Goal: Task Accomplishment & Management: Complete application form

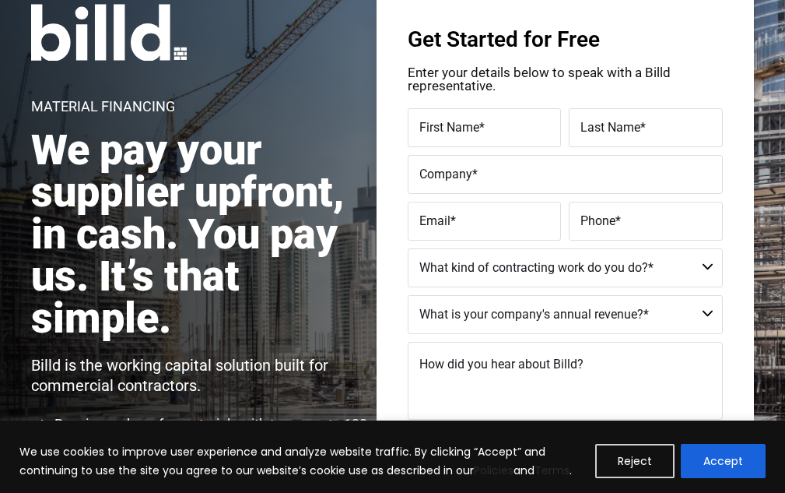
scroll to position [156, 0]
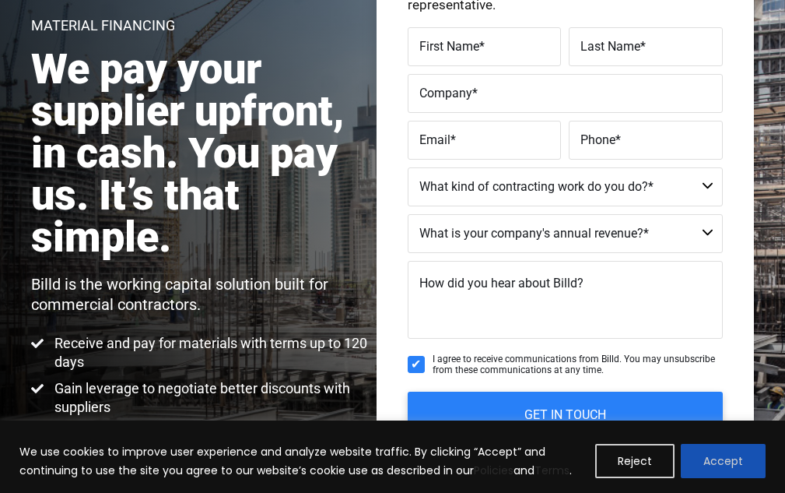
click at [746, 461] on button "Accept" at bounding box center [723, 461] width 85 height 34
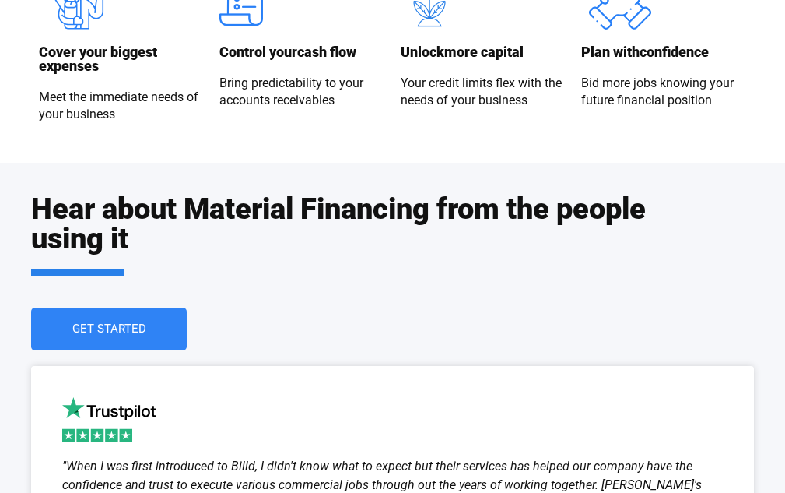
scroll to position [1816, 0]
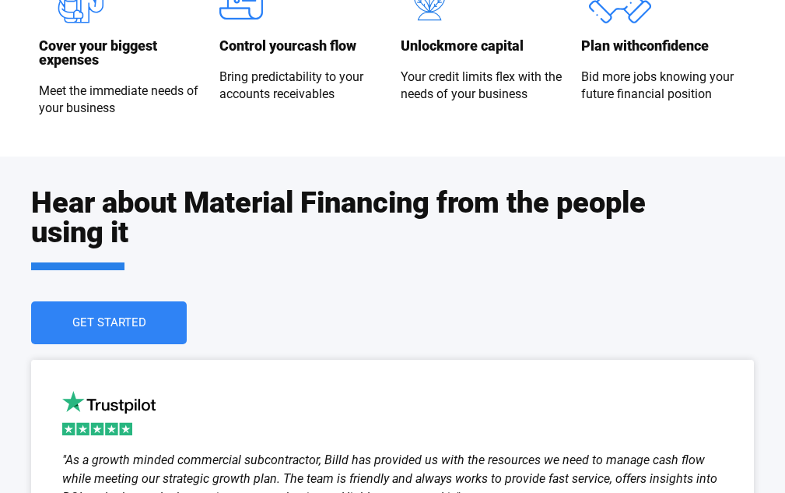
click at [152, 332] on link "Get Started" at bounding box center [109, 322] width 156 height 43
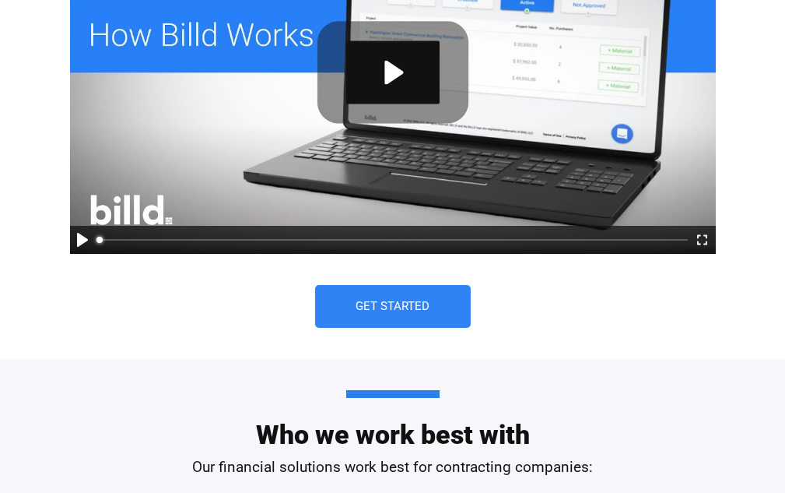
scroll to position [986, 0]
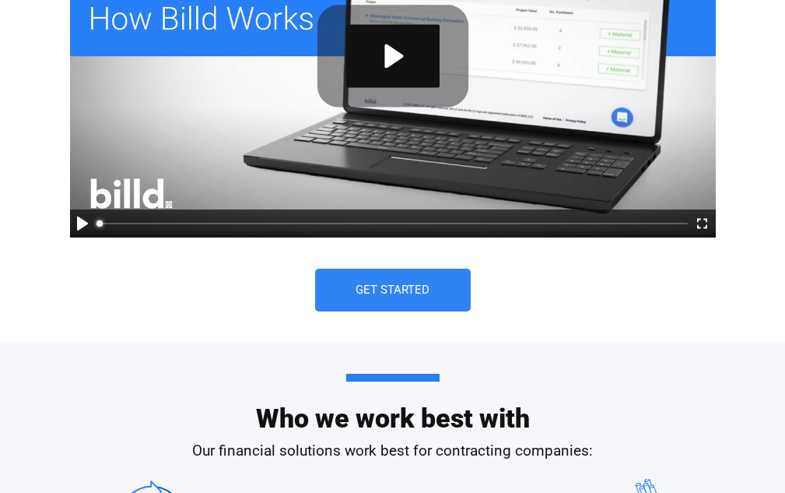
click at [385, 286] on span "Get Started" at bounding box center [393, 290] width 74 height 12
click at [402, 294] on span "Get Started" at bounding box center [393, 290] width 74 height 12
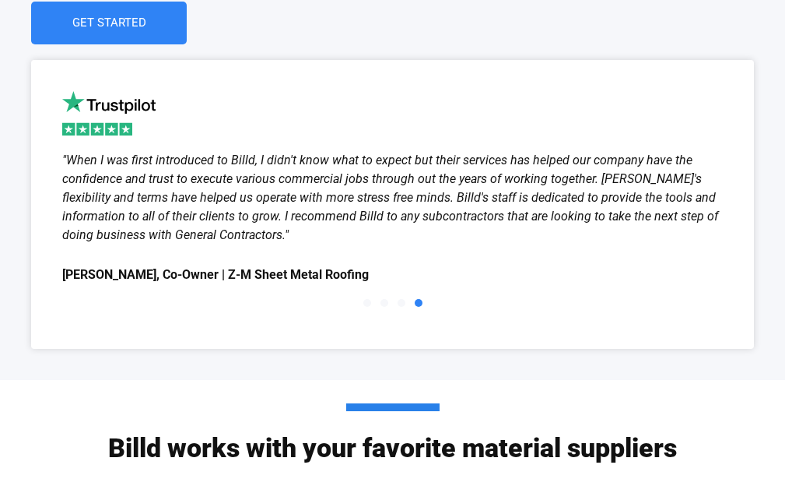
scroll to position [2127, 0]
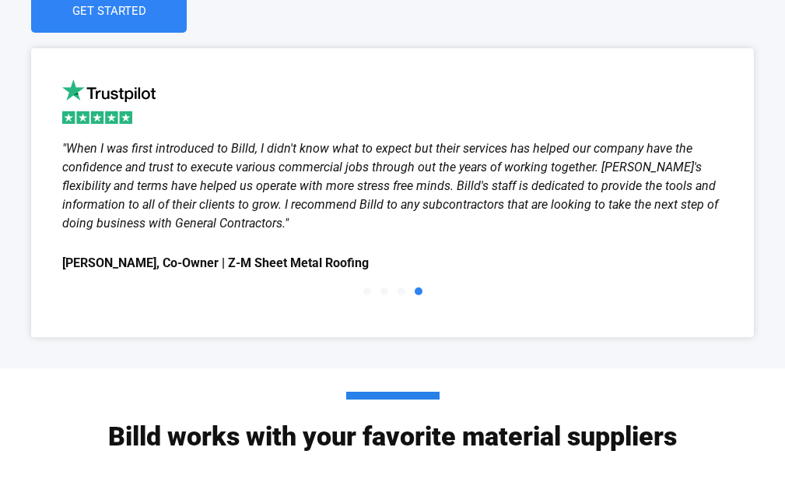
click at [417, 293] on span "Go to slide 4" at bounding box center [419, 291] width 8 height 8
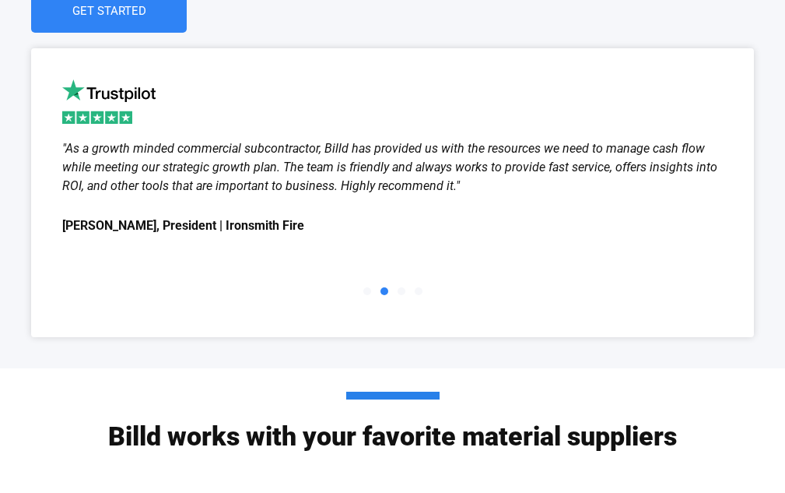
click at [403, 290] on span "Go to slide 3" at bounding box center [402, 291] width 8 height 8
